Goal: Transaction & Acquisition: Purchase product/service

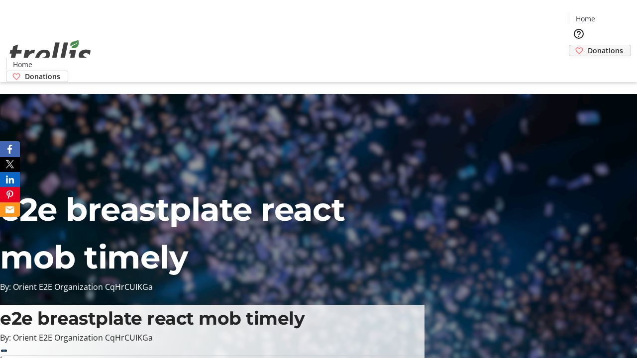
click at [588, 45] on span "Donations" at bounding box center [605, 50] width 35 height 10
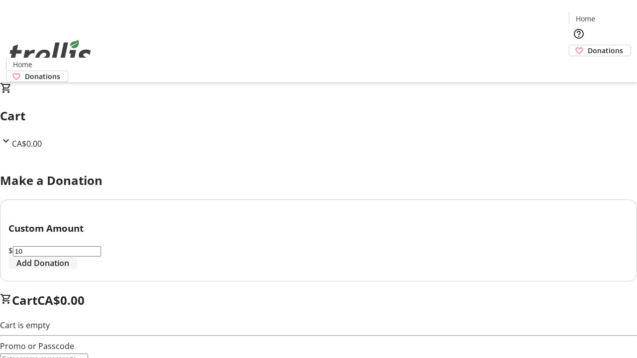
click at [69, 269] on span "Add Donation" at bounding box center [42, 263] width 53 height 12
